Goal: Find specific page/section: Locate a particular part of the current website

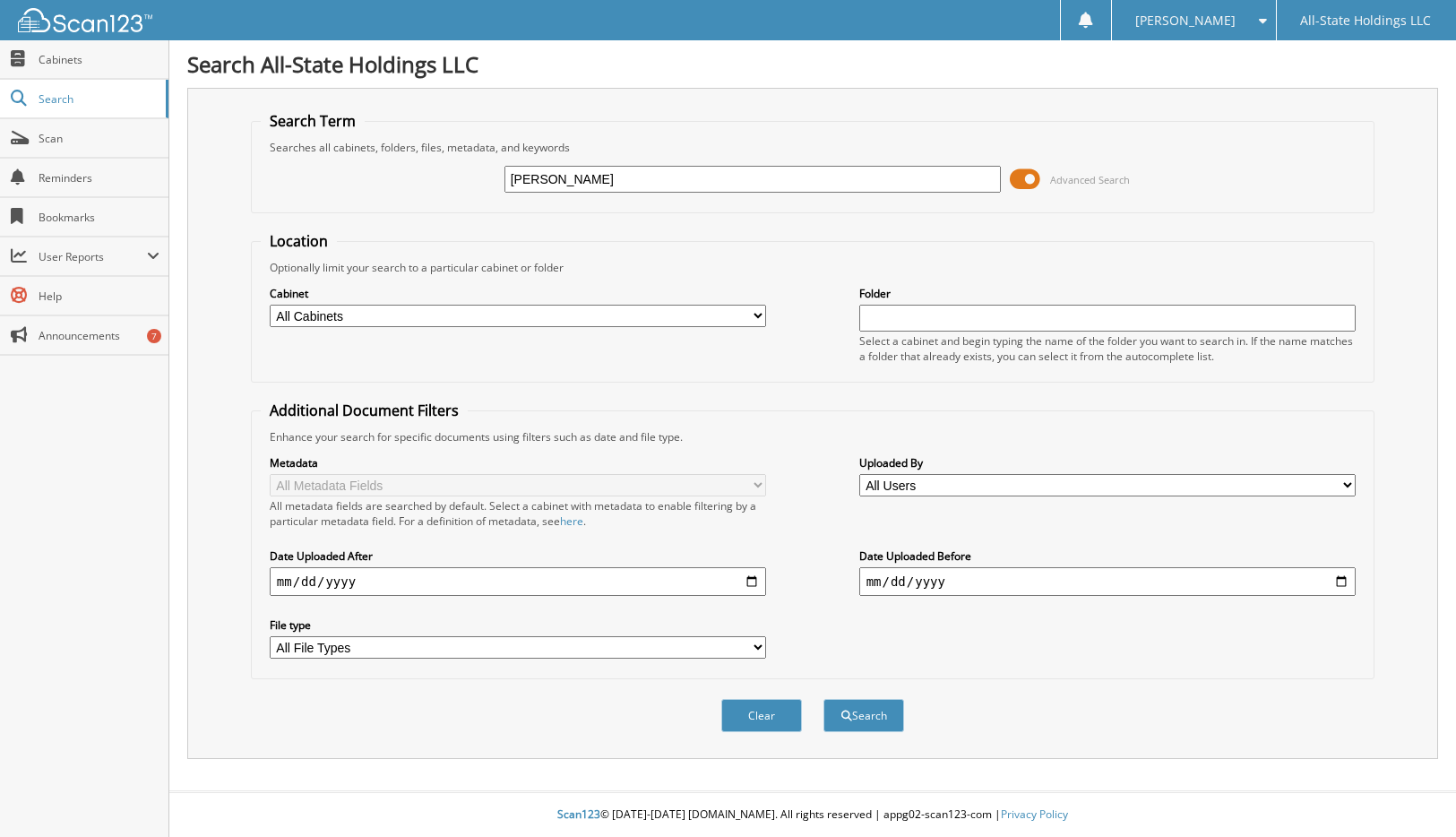
type input "[PERSON_NAME]"
click at [823, 699] on button "Search" at bounding box center [863, 715] width 81 height 33
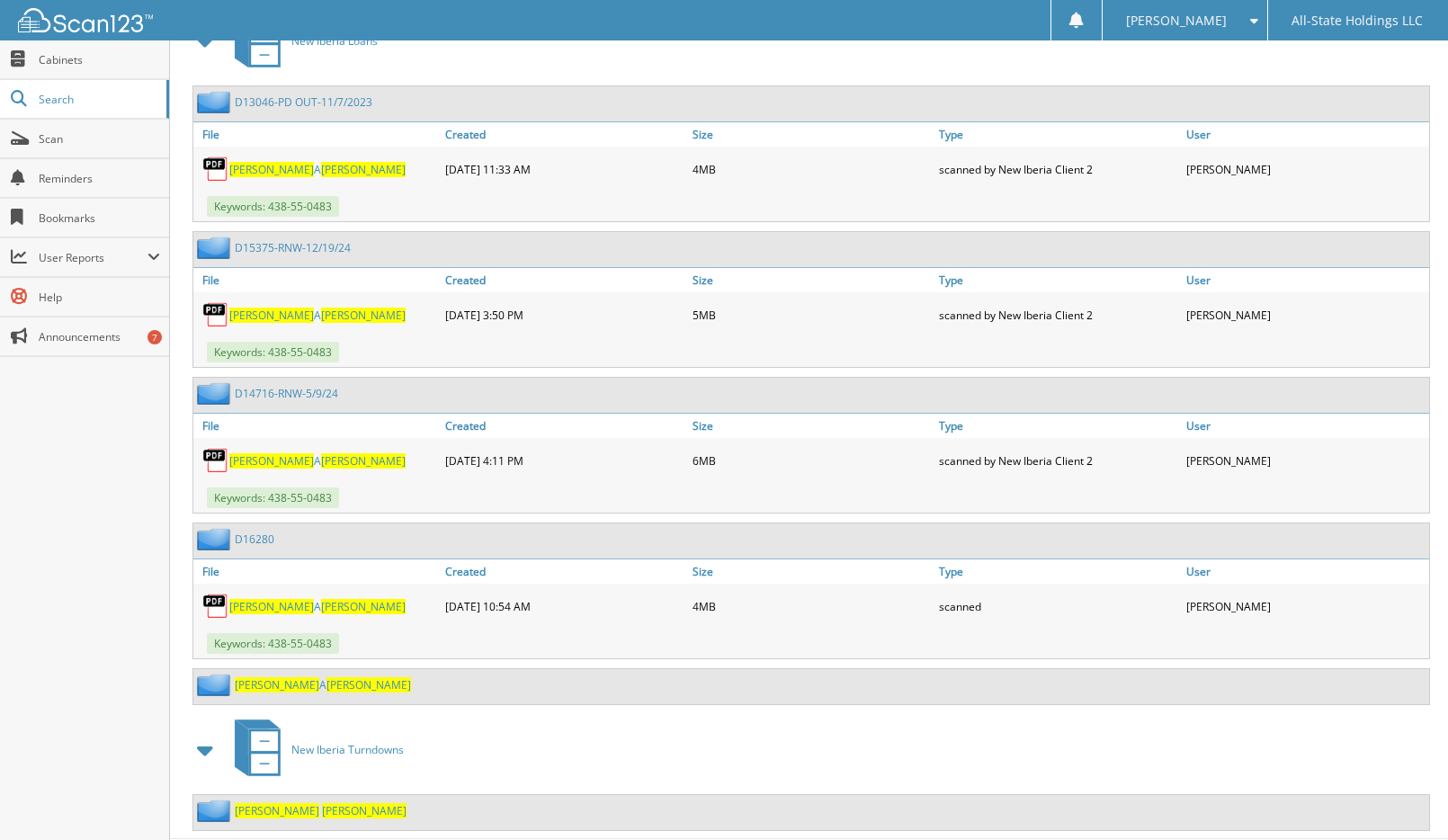
scroll to position [873, 0]
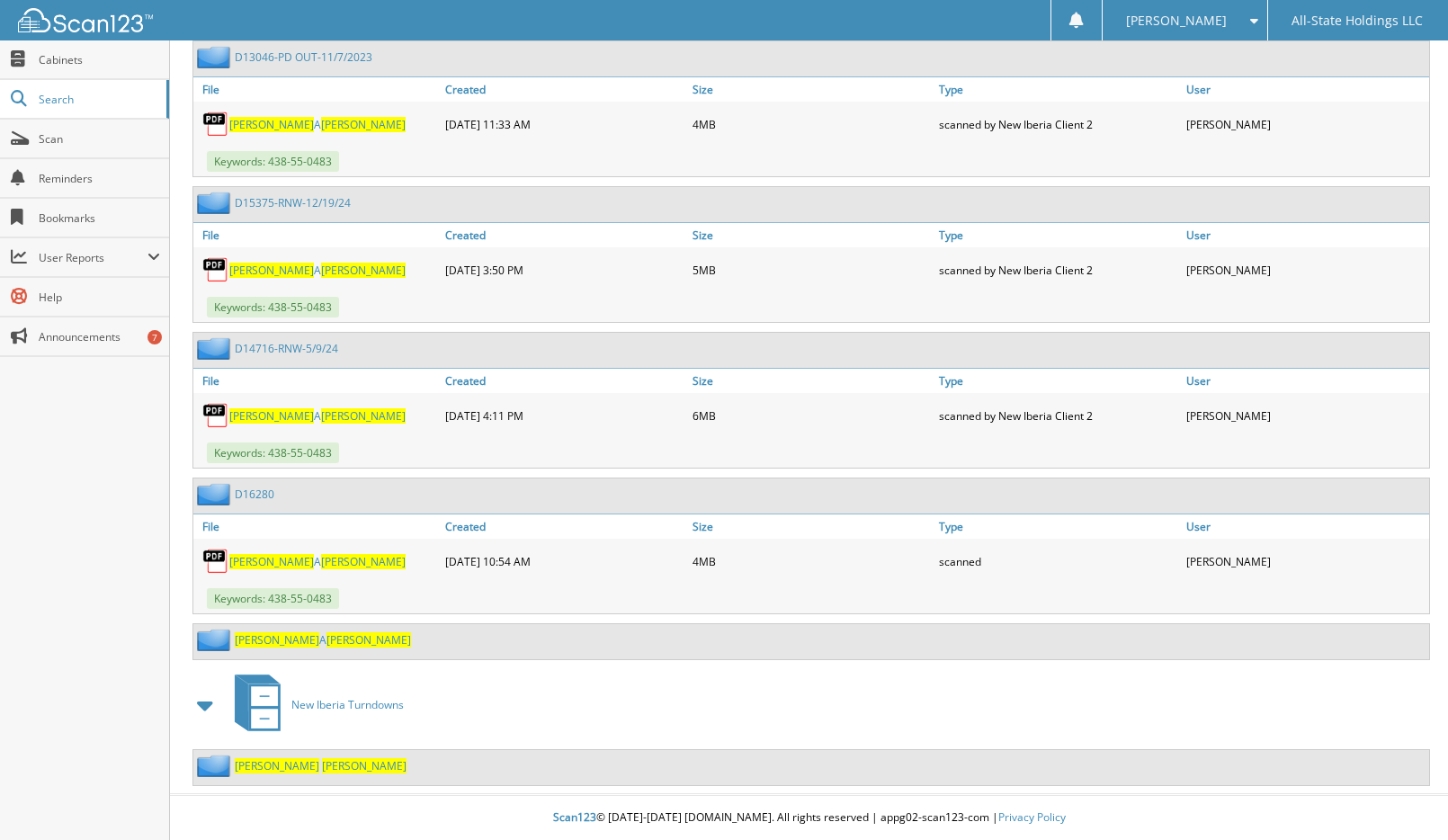
click at [322, 766] on span "[PERSON_NAME]" at bounding box center [364, 765] width 84 height 15
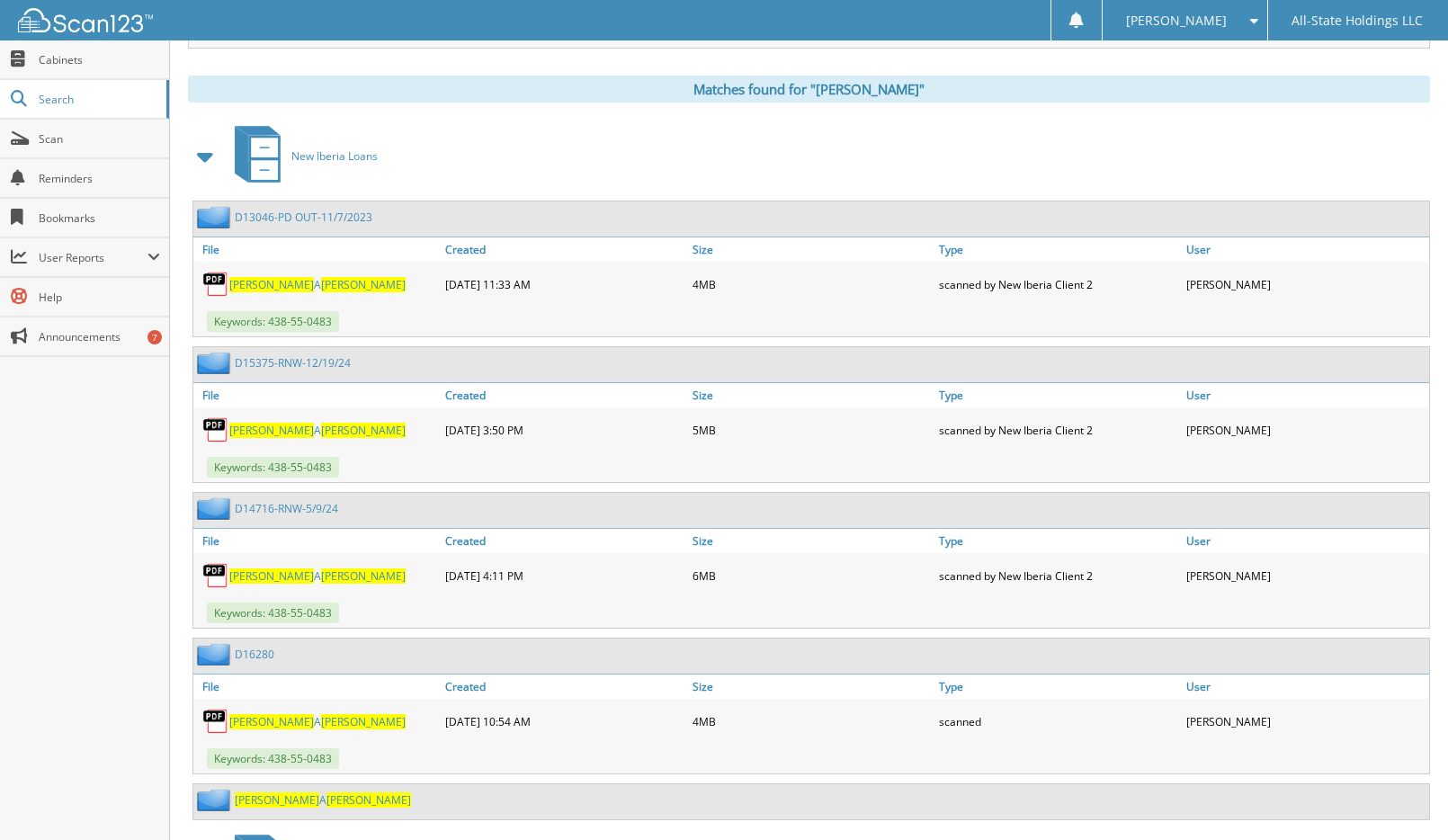
scroll to position [694, 0]
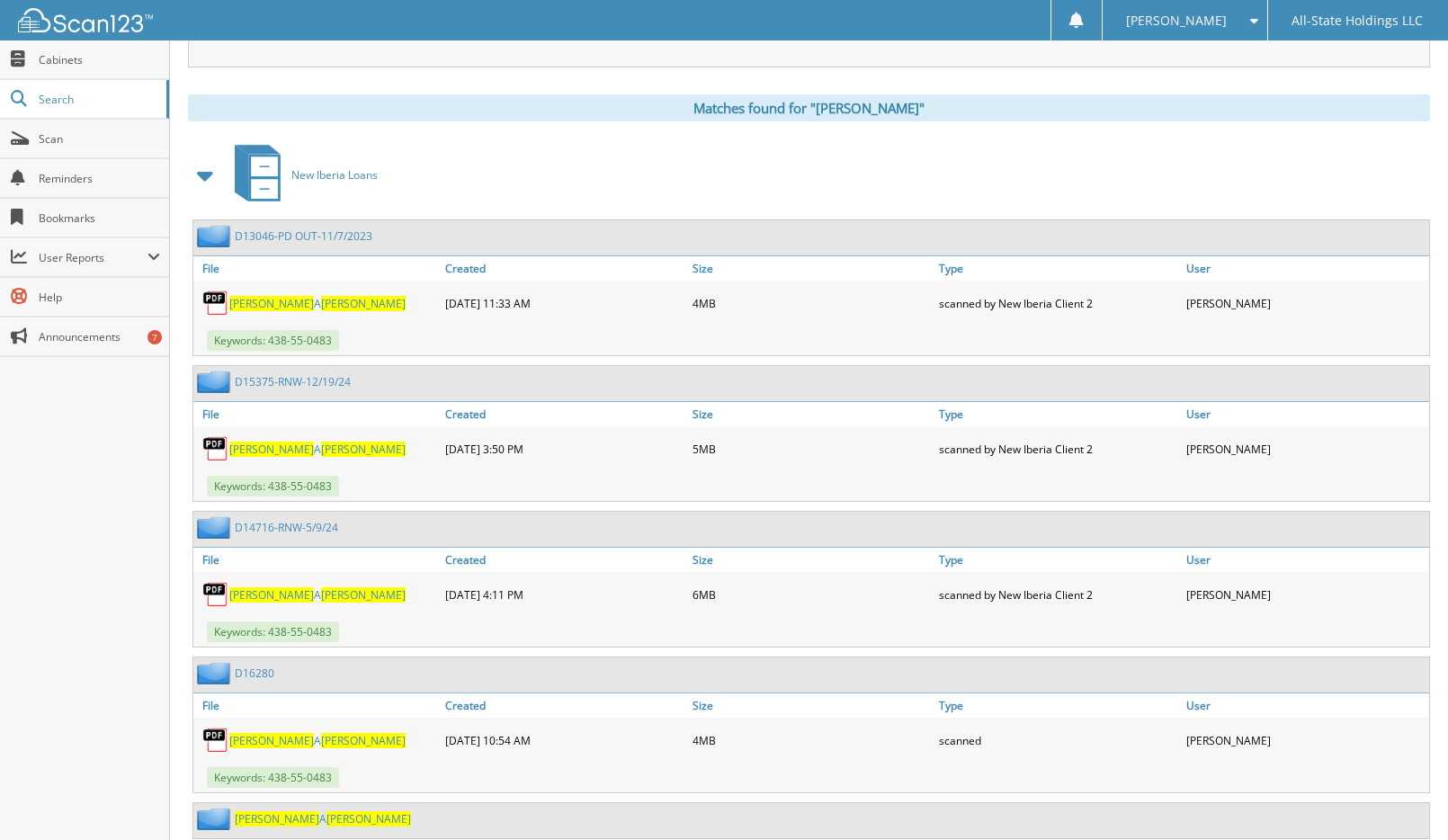
click at [281, 452] on link "LATEISHA A SMITH" at bounding box center [318, 449] width 176 height 15
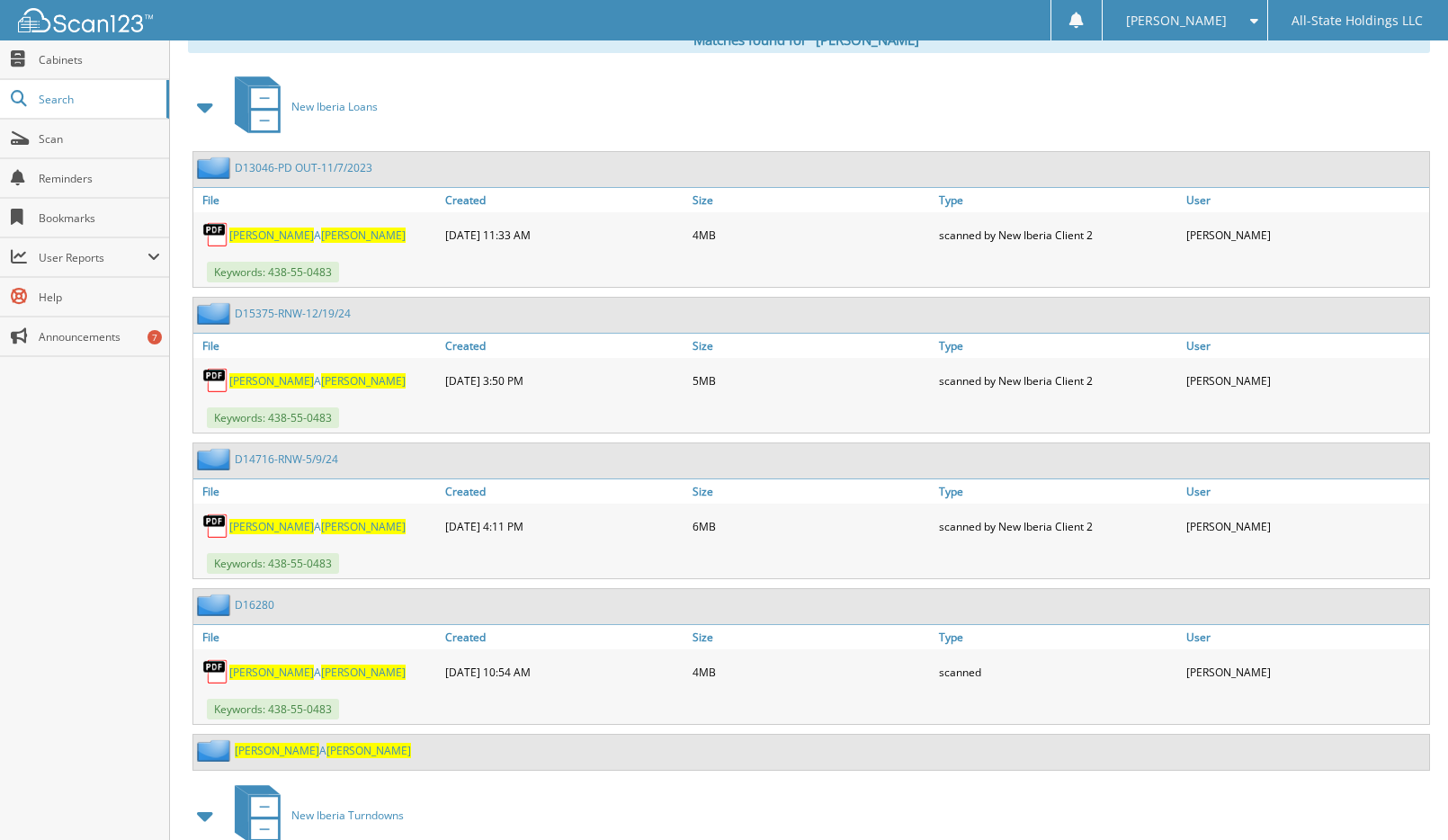
scroll to position [873, 0]
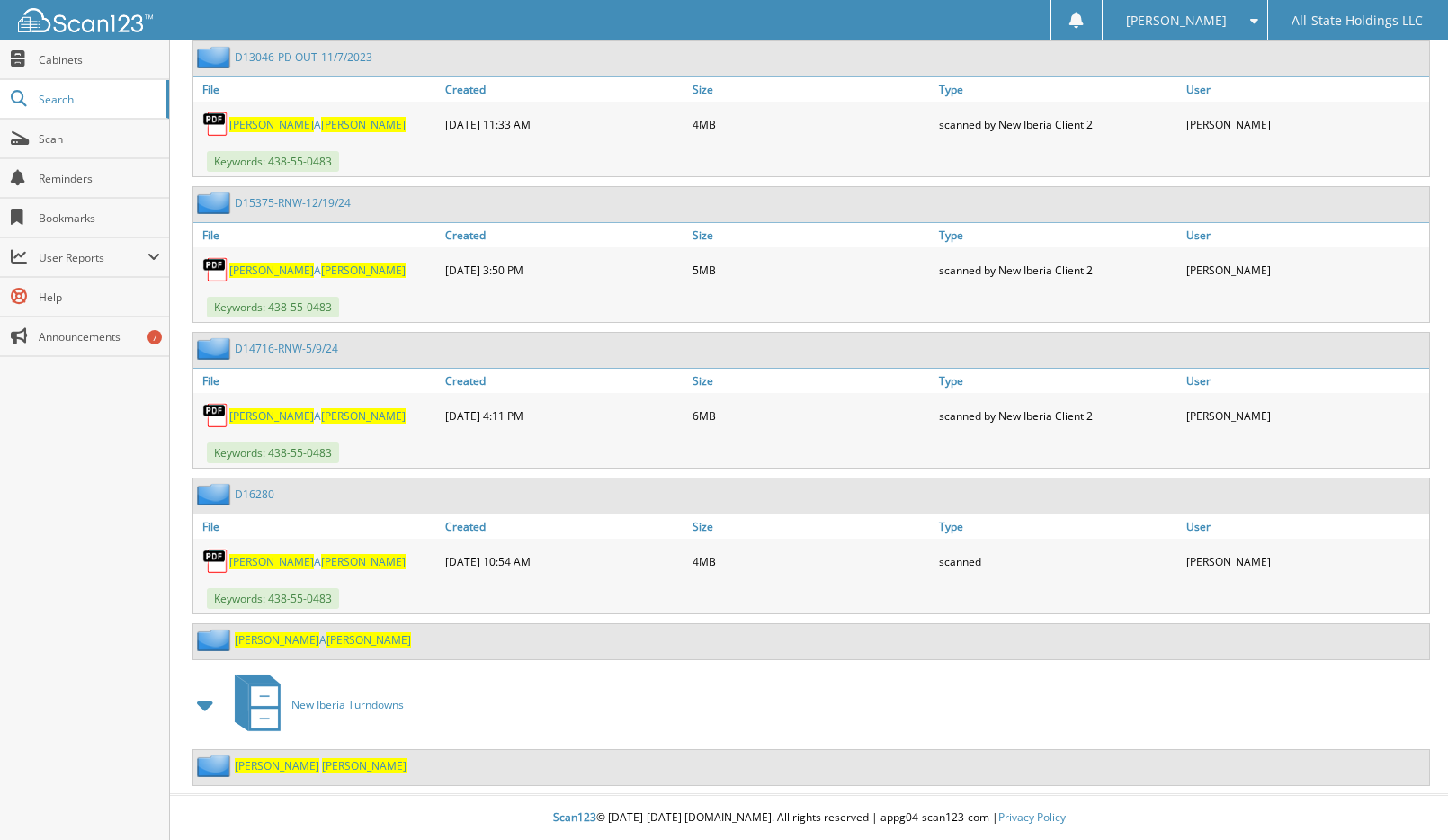
click at [278, 560] on link "LATEISHA A SMITH" at bounding box center [318, 562] width 176 height 15
click at [321, 559] on span "[PERSON_NAME]" at bounding box center [363, 562] width 84 height 15
click at [321, 558] on span "[PERSON_NAME]" at bounding box center [363, 562] width 84 height 15
